Goal: Information Seeking & Learning: Learn about a topic

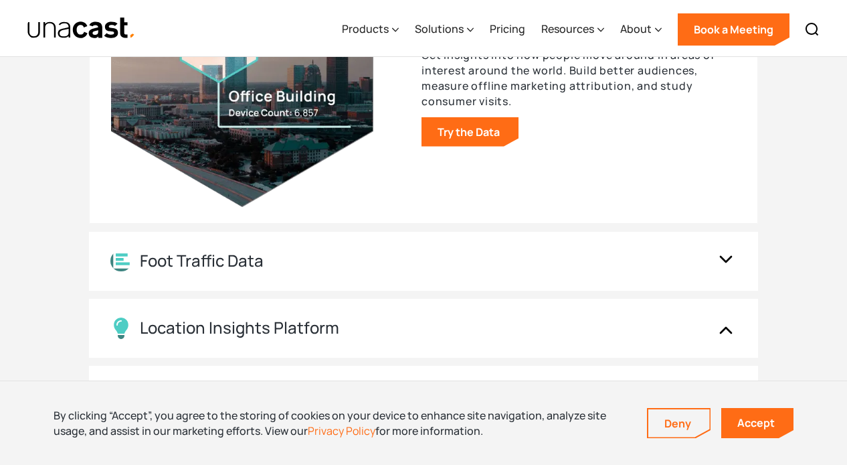
scroll to position [1517, 0]
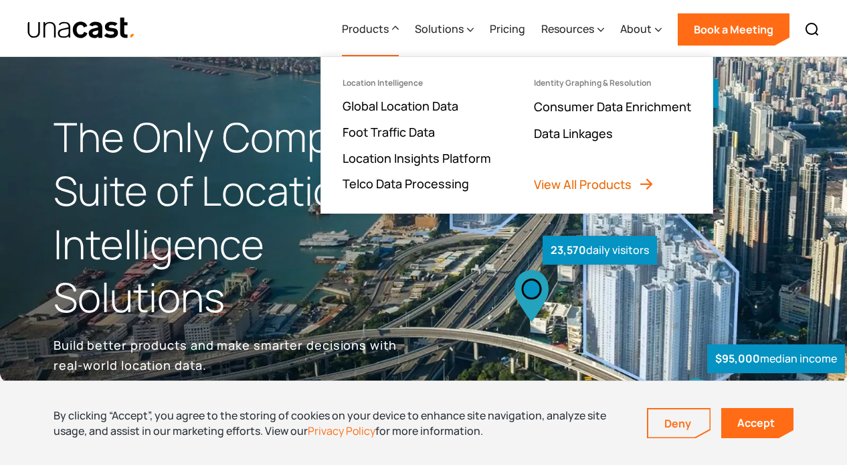
click at [551, 181] on link "View All Products" at bounding box center [594, 184] width 120 height 16
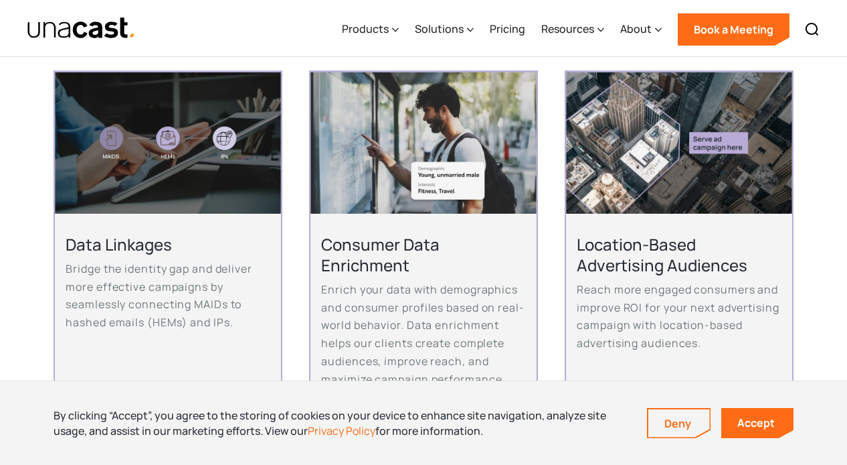
scroll to position [677, 0]
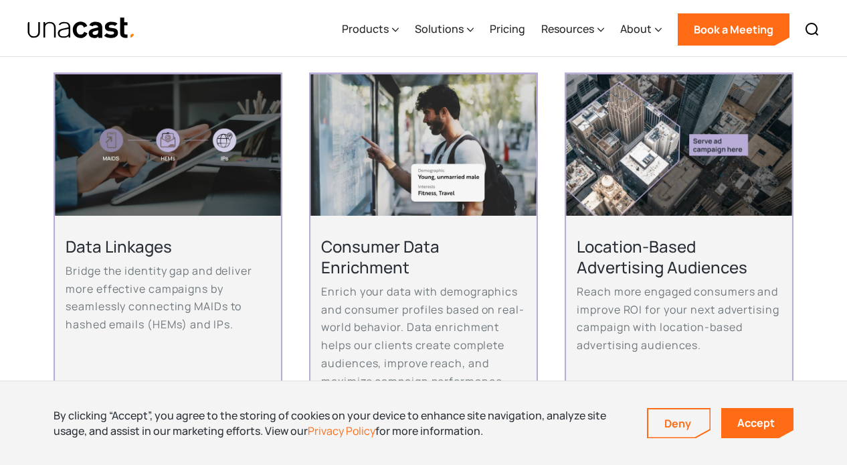
click at [613, 255] on h2 "Location-Based Advertising Audiences" at bounding box center [679, 256] width 204 height 41
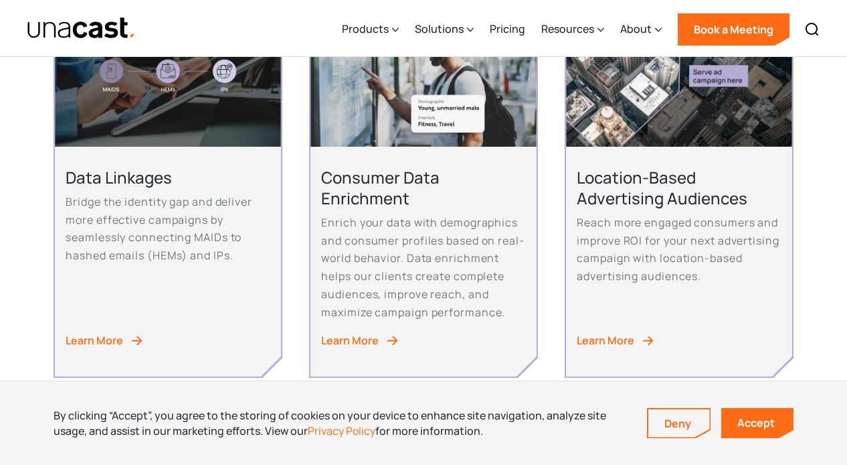
scroll to position [746, 0]
click at [612, 337] on div "Learn More" at bounding box center [606, 341] width 58 height 18
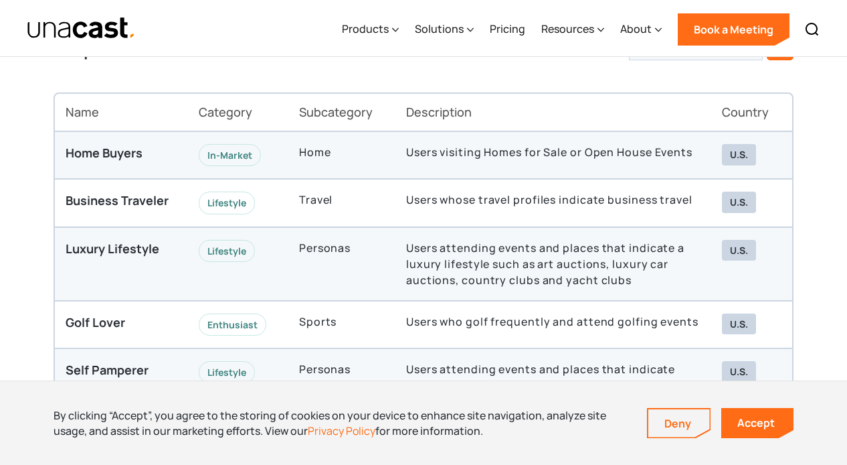
scroll to position [3541, 0]
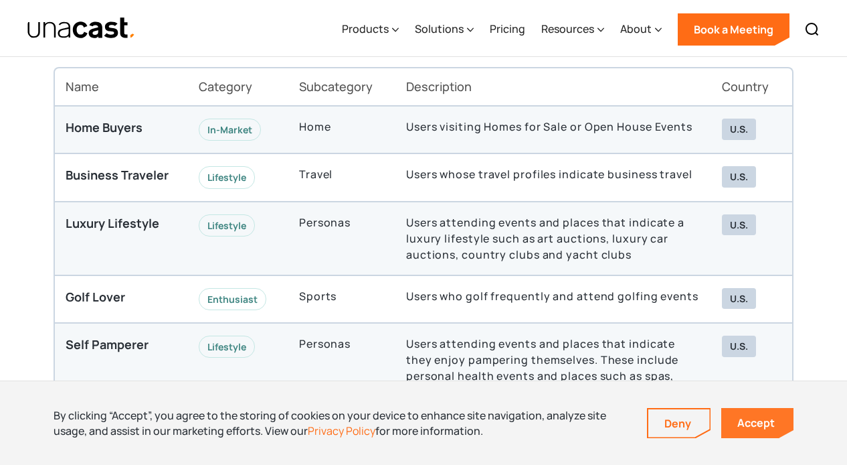
click at [749, 428] on link "Accept" at bounding box center [758, 423] width 72 height 30
